Goal: Information Seeking & Learning: Compare options

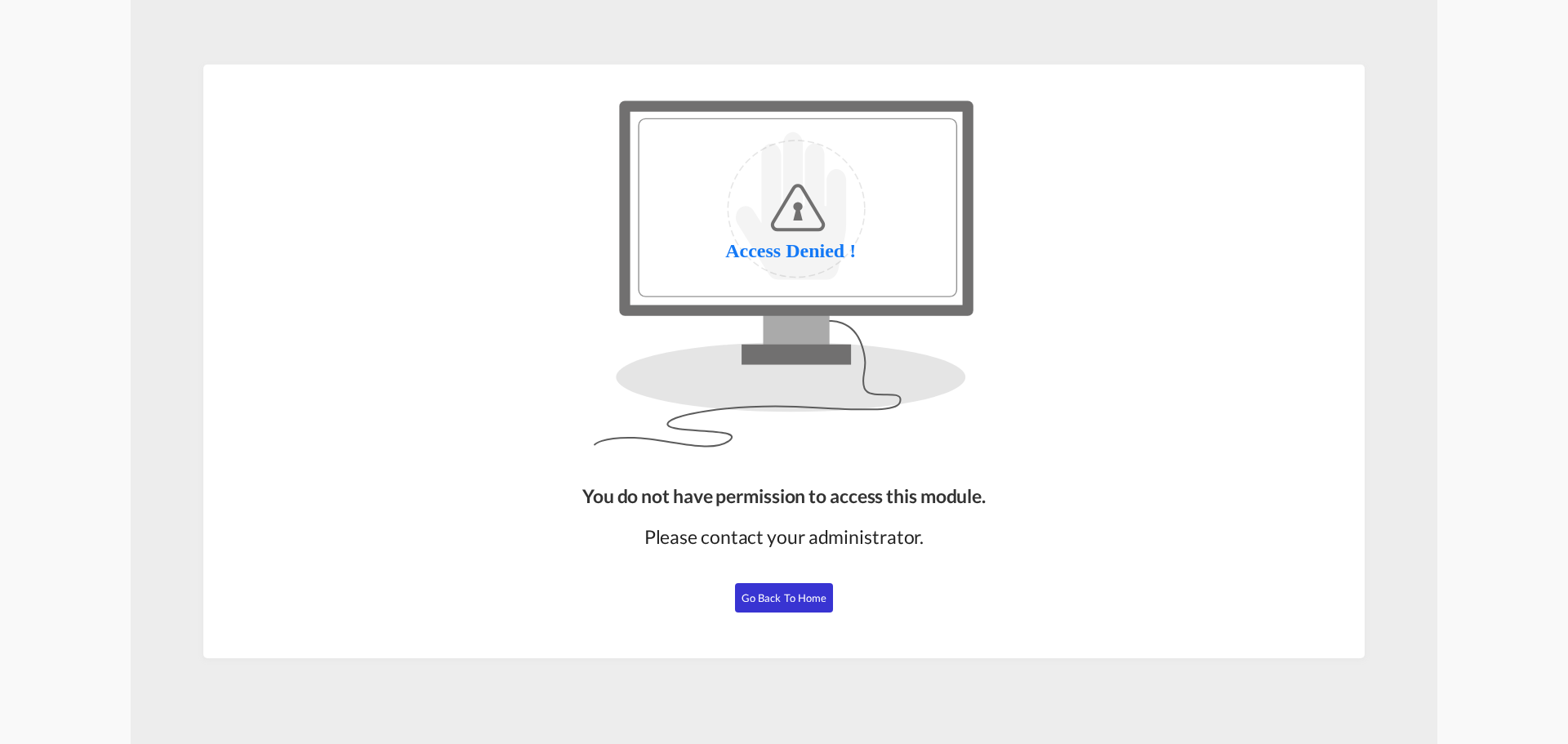
click at [792, 594] on span "Go Back to Home" at bounding box center [784, 598] width 86 height 13
